Goal: Transaction & Acquisition: Obtain resource

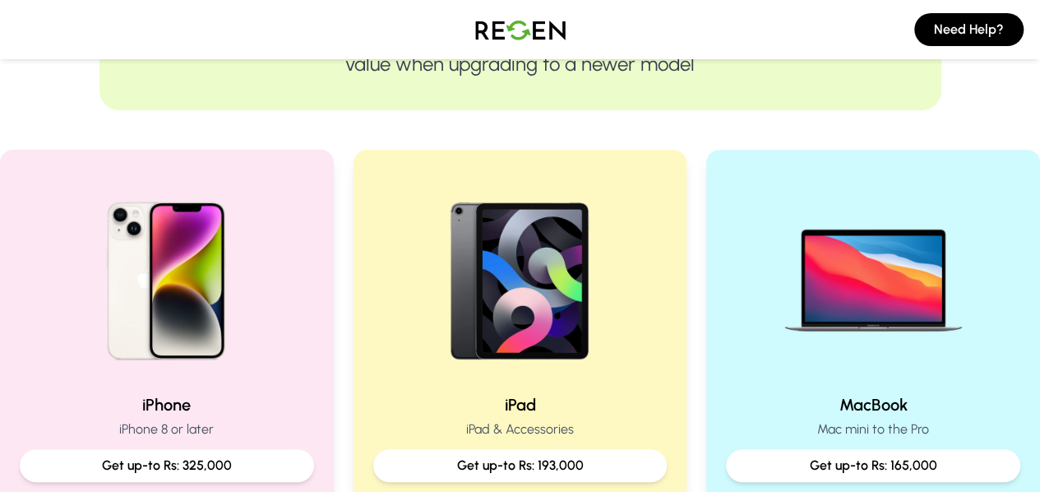
scroll to position [290, 0]
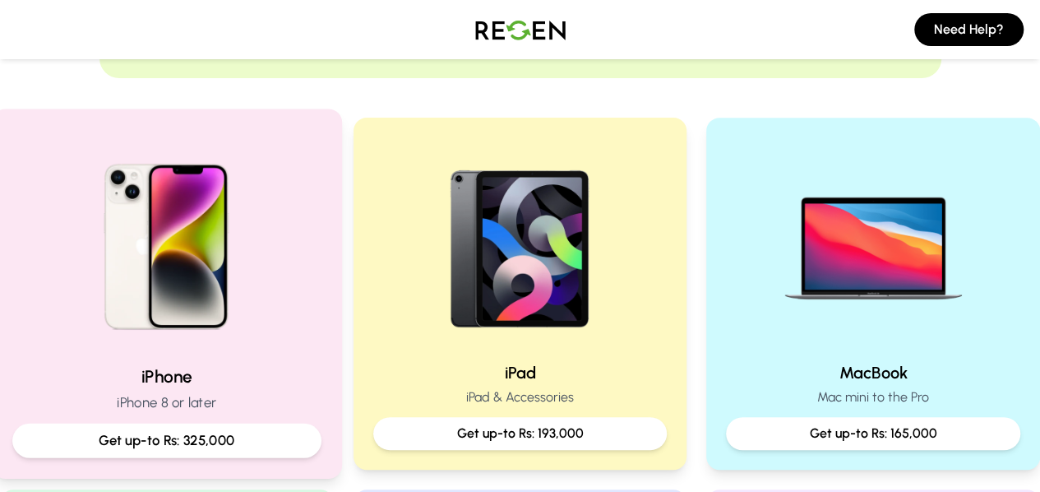
click at [202, 373] on h2 "iPhone" at bounding box center [166, 376] width 309 height 24
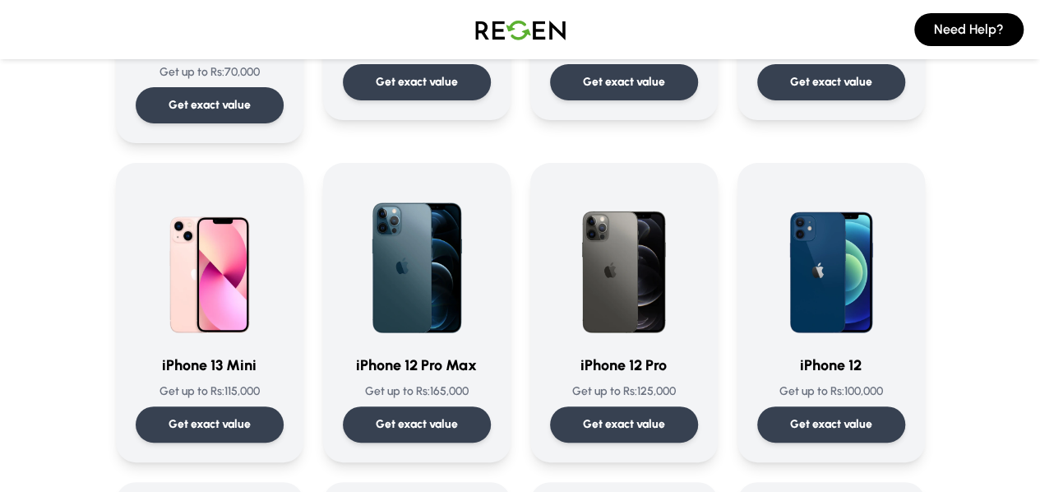
scroll to position [1011, 0]
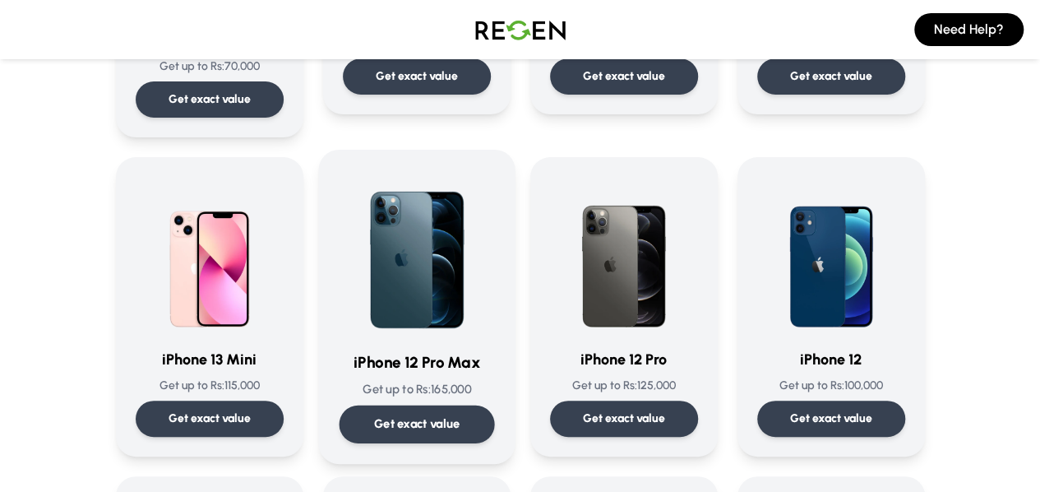
click at [380, 415] on p "Get exact value" at bounding box center [416, 423] width 86 height 17
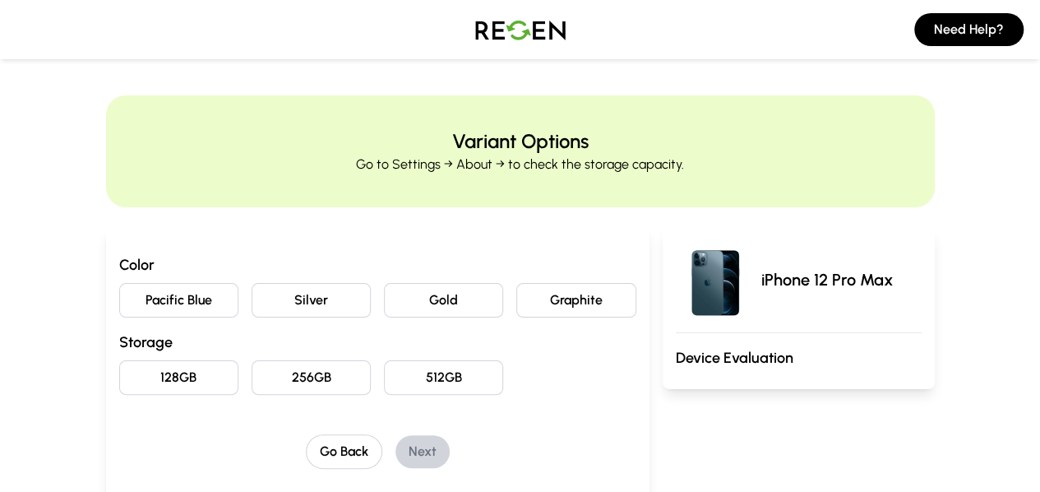
click at [460, 292] on button "Gold" at bounding box center [443, 300] width 119 height 35
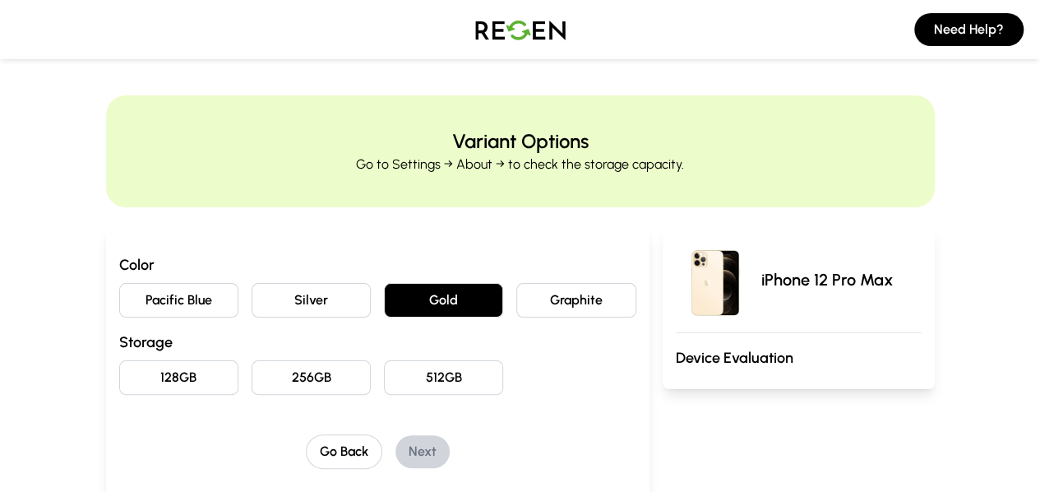
click at [424, 368] on button "512GB" at bounding box center [443, 377] width 119 height 35
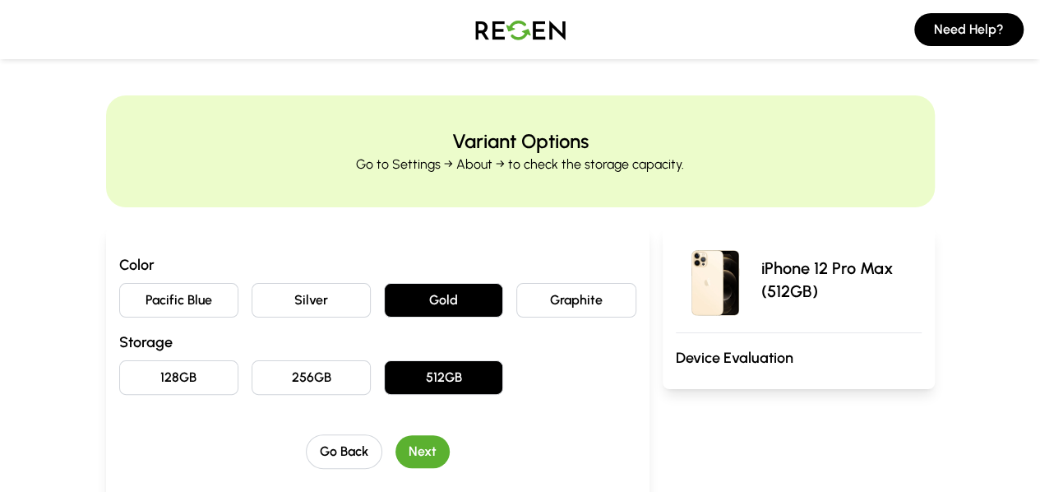
scroll to position [191, 0]
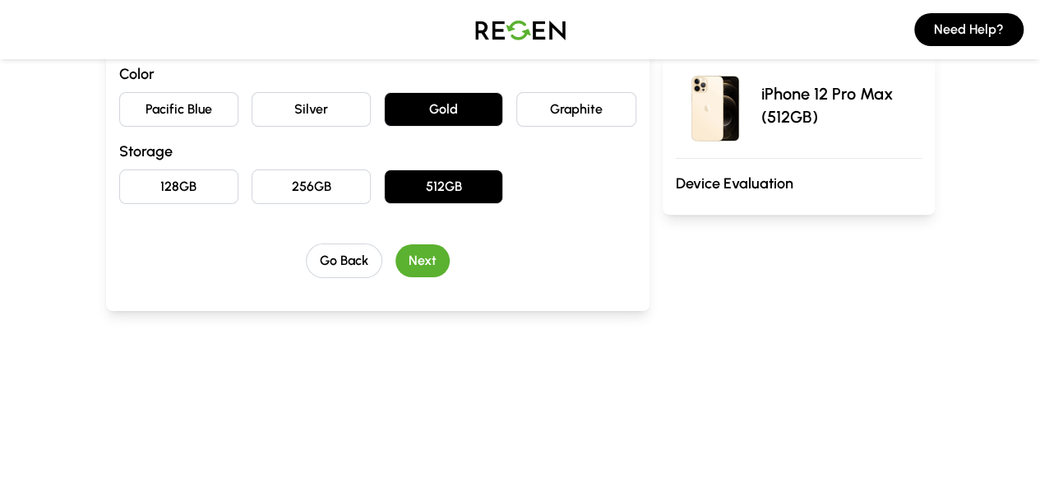
click at [401, 262] on button "Next" at bounding box center [423, 260] width 54 height 33
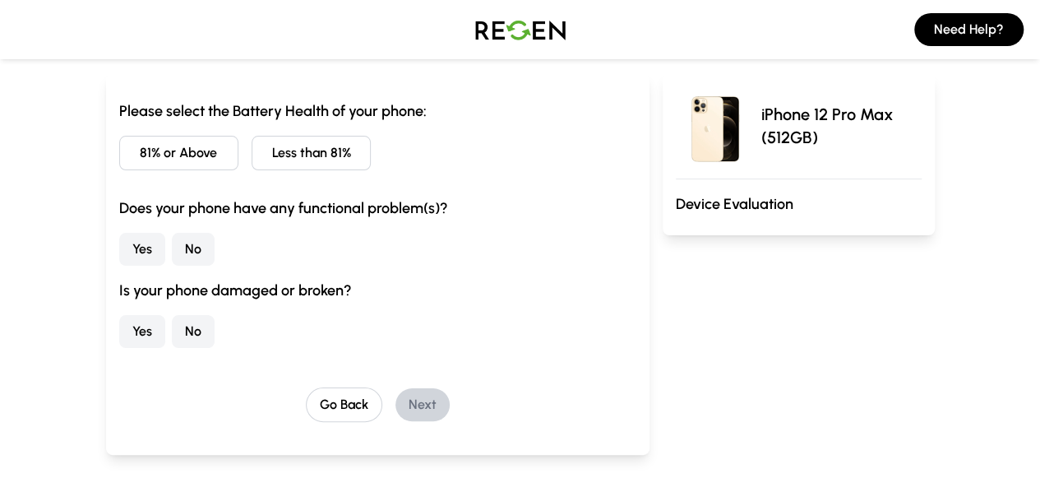
scroll to position [153, 0]
click at [172, 339] on button "No" at bounding box center [193, 332] width 43 height 33
click at [172, 250] on button "No" at bounding box center [193, 250] width 43 height 33
click at [266, 151] on button "Less than 81%" at bounding box center [311, 154] width 119 height 35
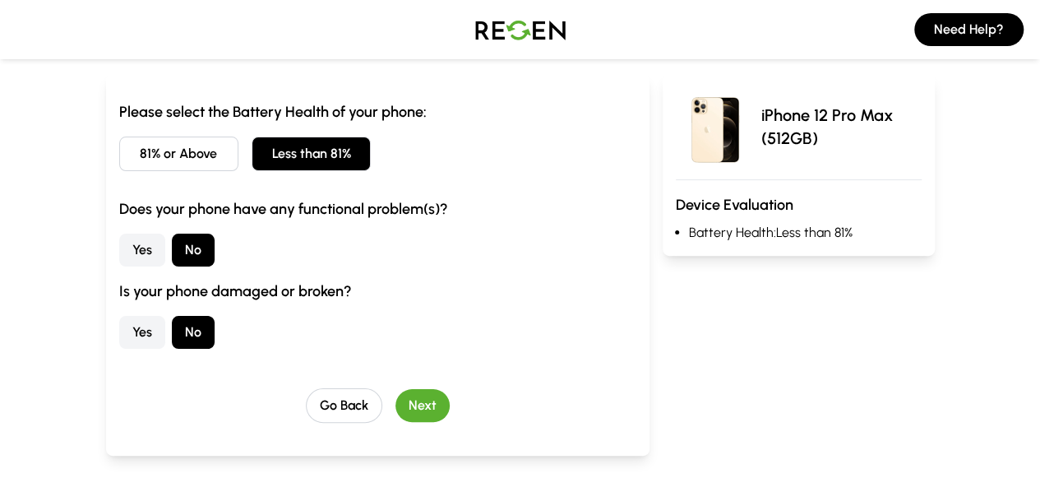
click at [396, 413] on button "Next" at bounding box center [423, 405] width 54 height 33
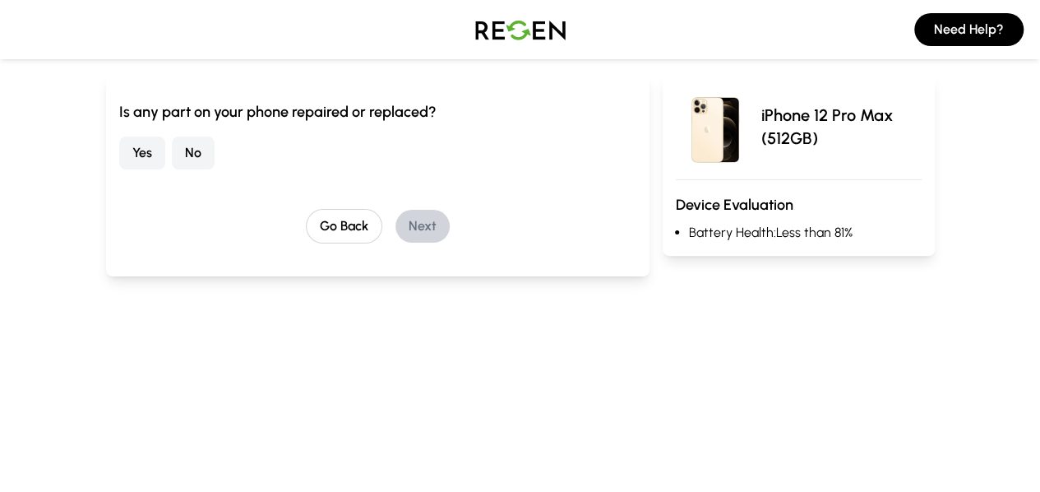
click at [172, 147] on button "No" at bounding box center [193, 153] width 43 height 33
click at [398, 223] on button "Next" at bounding box center [423, 226] width 54 height 33
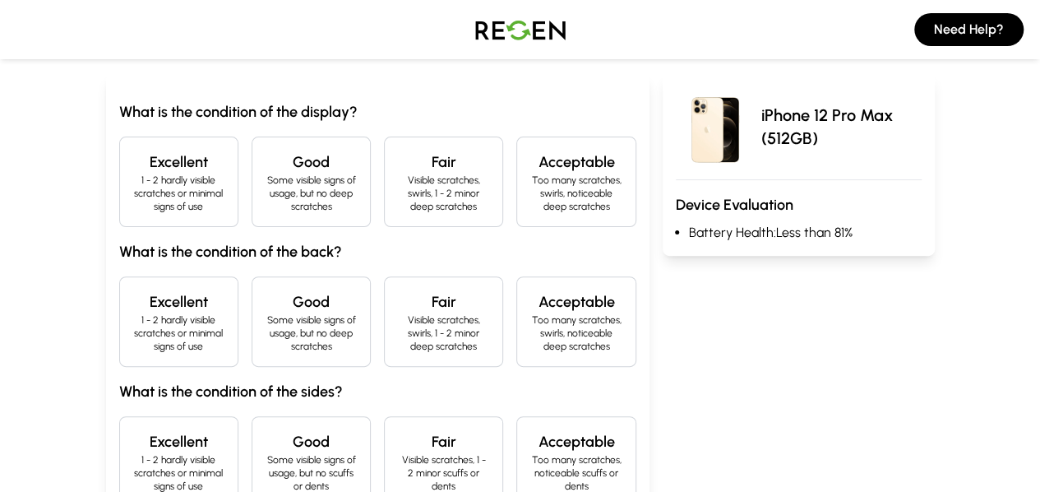
click at [133, 178] on p "1 - 2 hardly visible scratches or minimal signs of use" at bounding box center [178, 193] width 91 height 39
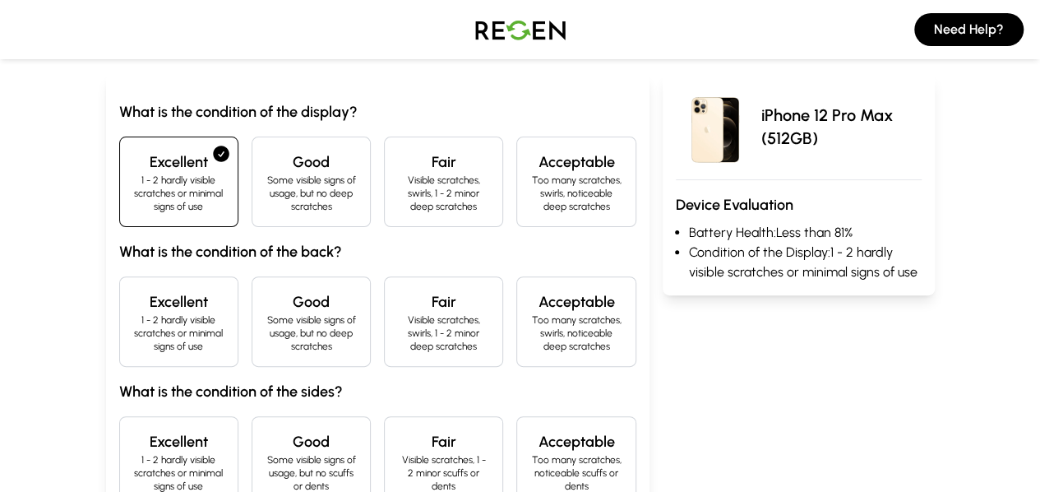
click at [146, 290] on h4 "Excellent" at bounding box center [178, 301] width 91 height 23
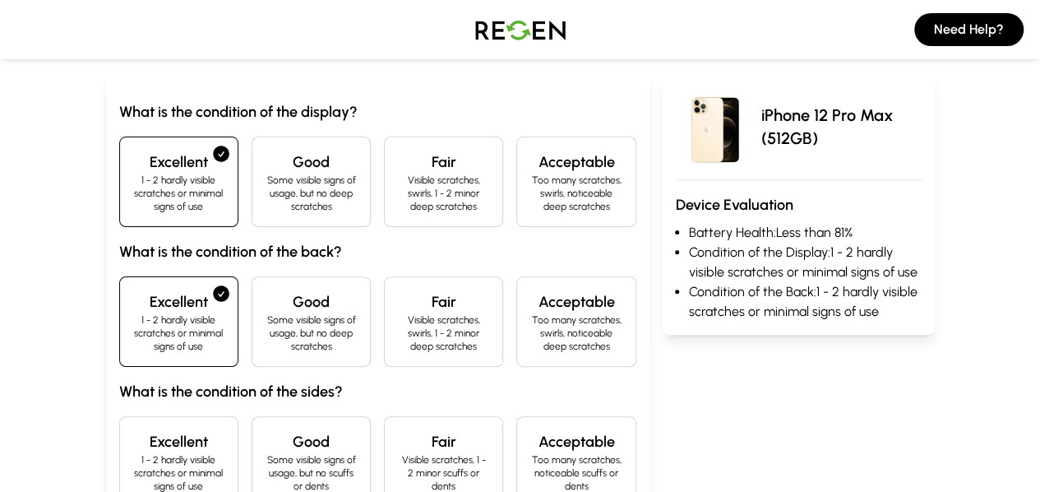
click at [133, 430] on h4 "Excellent" at bounding box center [178, 441] width 91 height 23
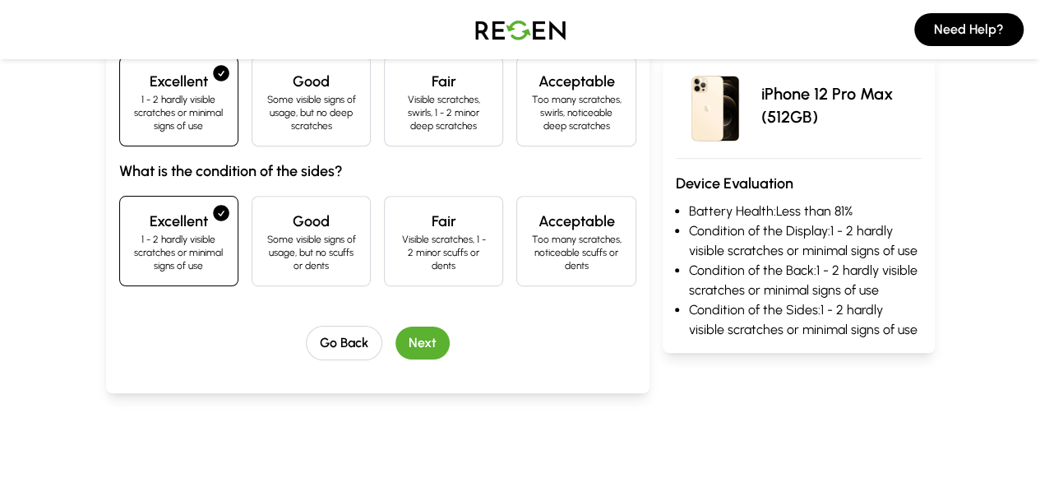
scroll to position [377, 0]
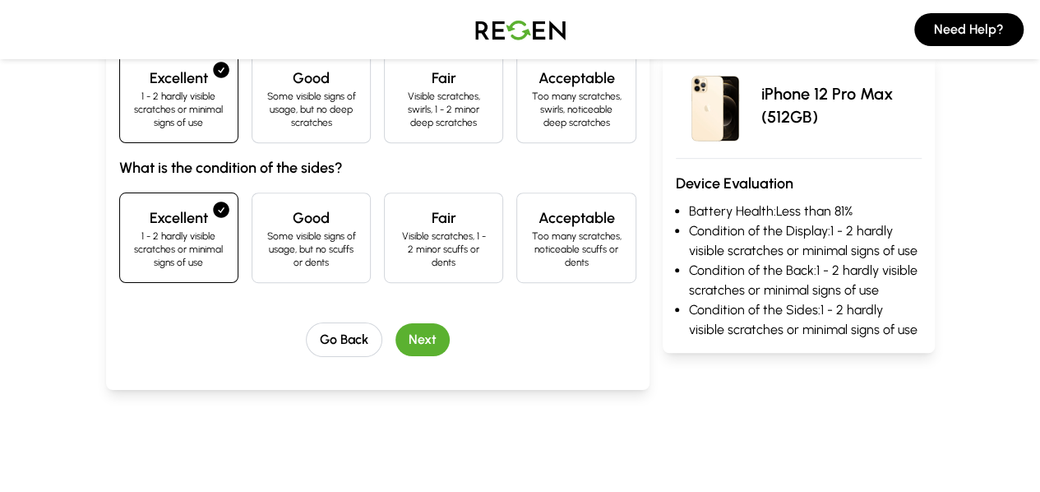
click at [396, 323] on button "Next" at bounding box center [423, 339] width 54 height 33
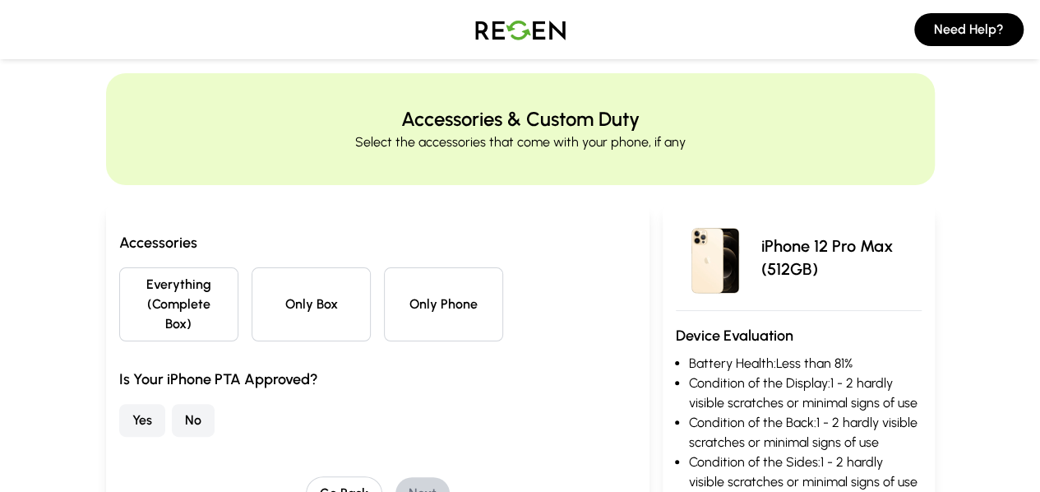
scroll to position [21, 0]
click at [150, 288] on button "Everything (Complete Box)" at bounding box center [178, 305] width 119 height 74
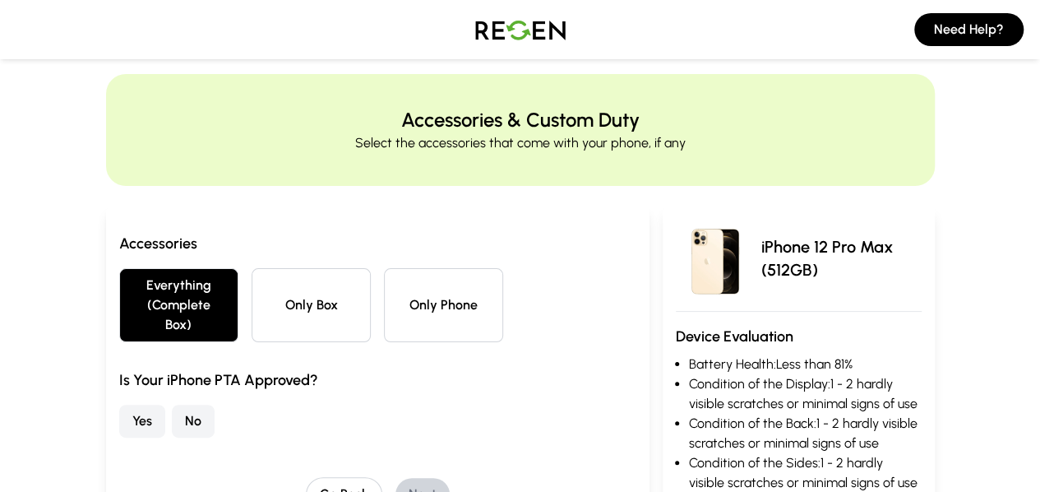
click at [119, 406] on button "Yes" at bounding box center [142, 421] width 46 height 33
click at [397, 478] on button "Next" at bounding box center [423, 494] width 54 height 33
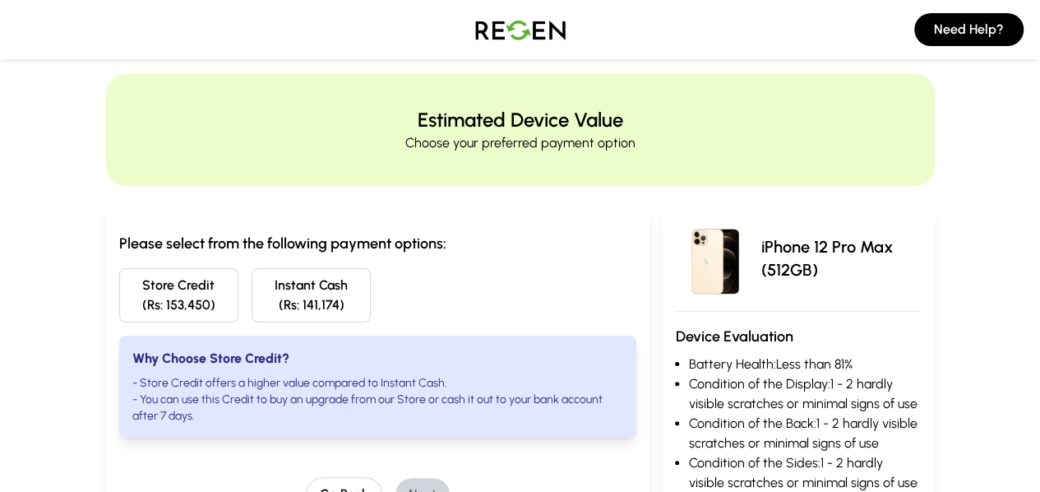
click at [346, 284] on div "Store Credit (Rs: 153,450) Instant Cash (Rs: 141,174)" at bounding box center [377, 295] width 517 height 54
click at [382, 284] on div "Store Credit (Rs: 153,450) Instant Cash (Rs: 141,174)" at bounding box center [377, 295] width 517 height 54
click at [379, 288] on div "Store Credit (Rs: 153,450) Instant Cash (Rs: 141,174)" at bounding box center [377, 295] width 517 height 54
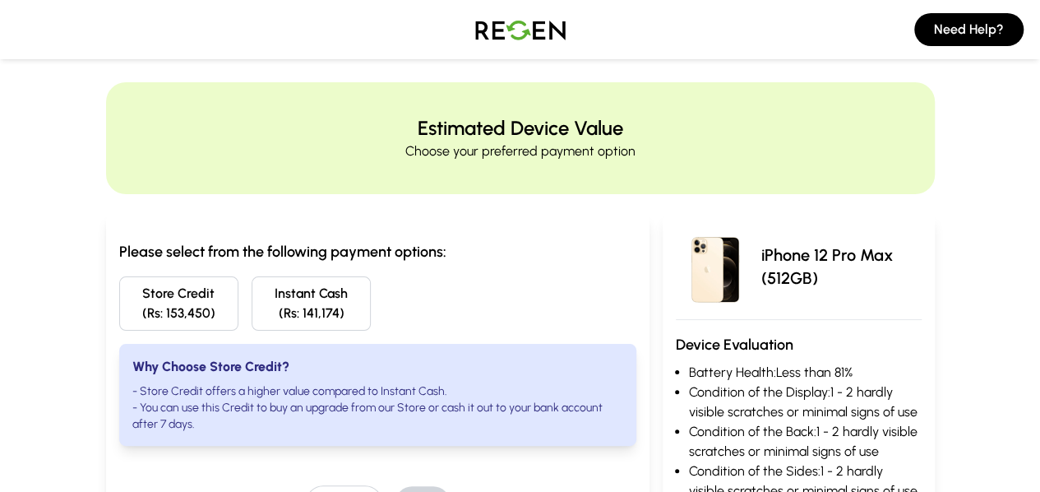
scroll to position [0, 0]
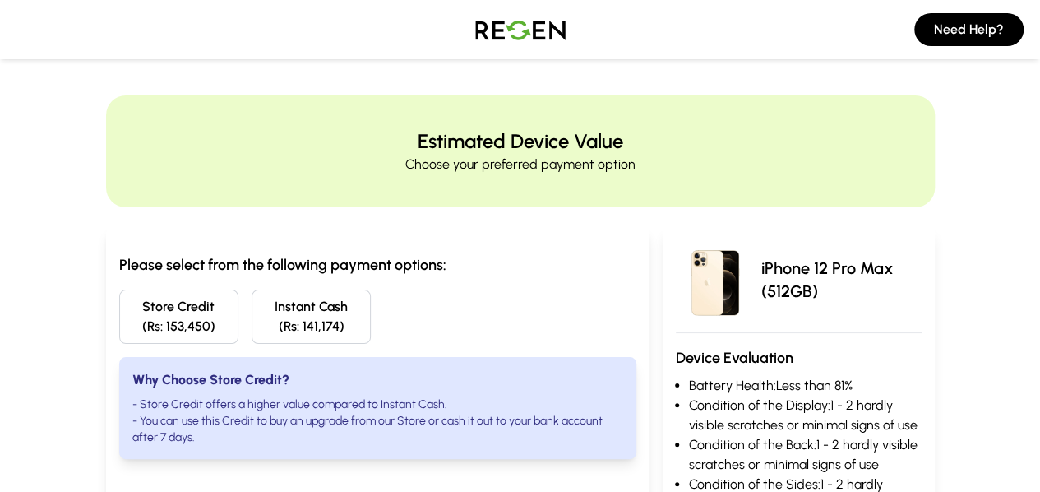
click at [119, 309] on button "Store Credit (Rs: 153,450)" at bounding box center [178, 317] width 119 height 54
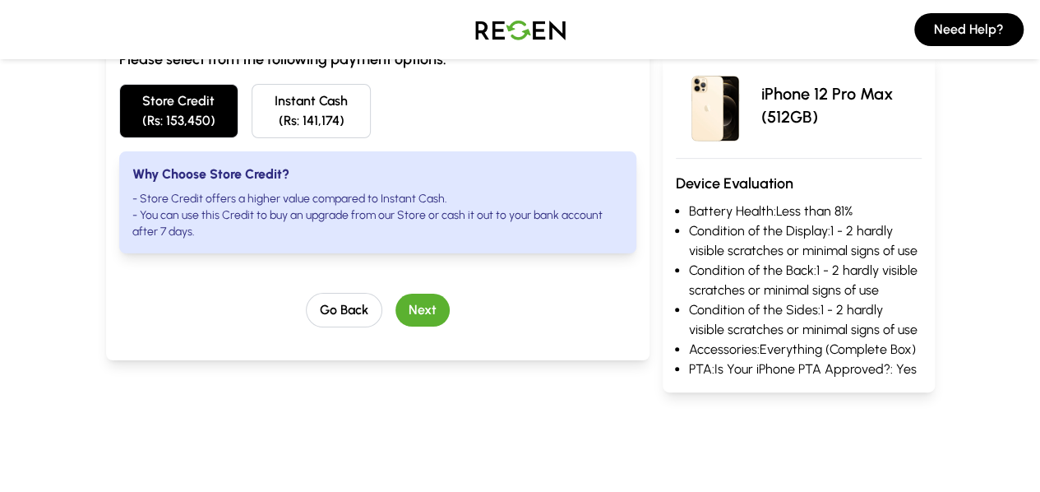
click at [402, 294] on button "Next" at bounding box center [423, 310] width 54 height 33
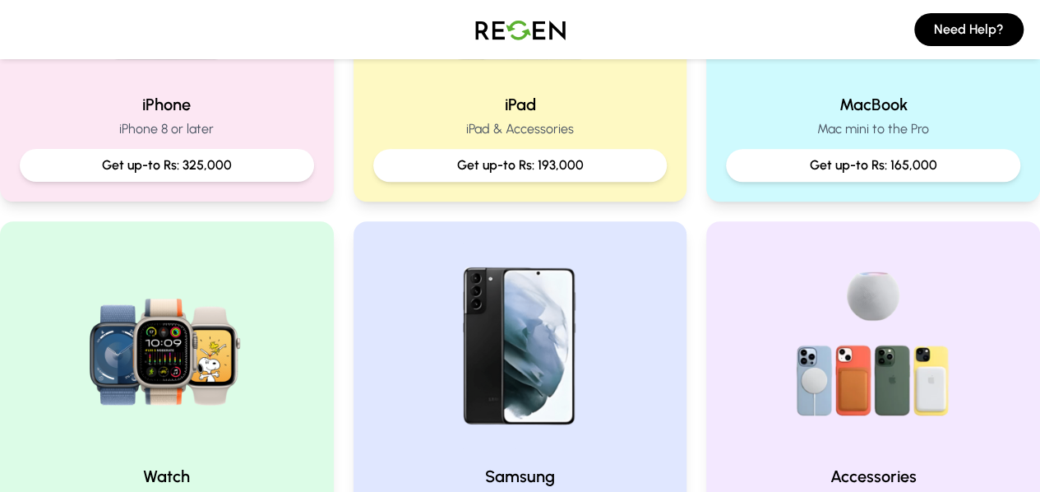
scroll to position [559, 0]
